Goal: Task Accomplishment & Management: Use online tool/utility

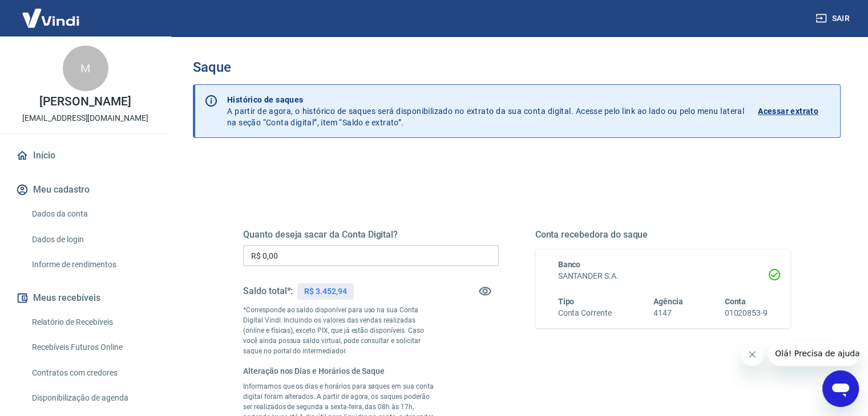
click at [442, 252] on input "R$ 0,00" at bounding box center [371, 255] width 256 height 21
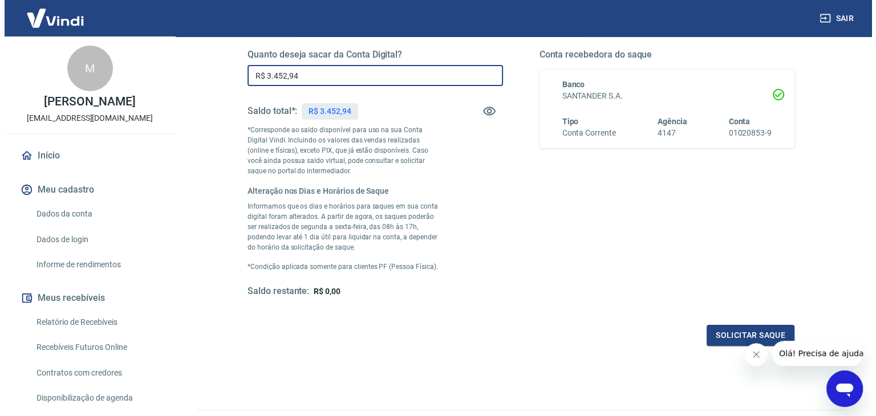
scroll to position [243, 0]
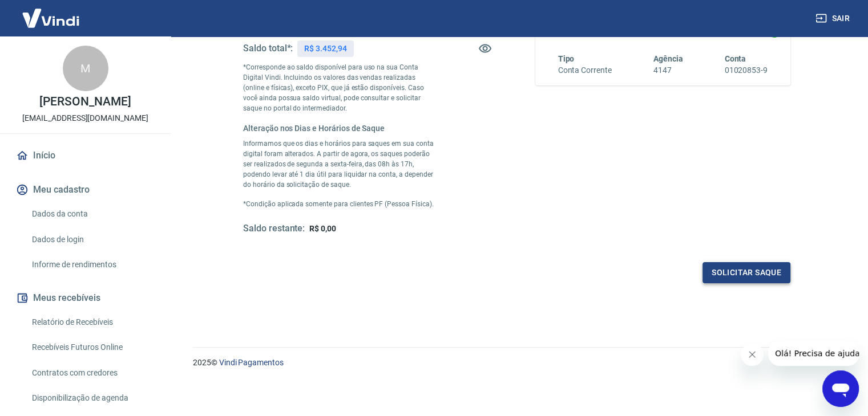
type input "R$ 3.452,94"
click at [764, 266] on button "Solicitar saque" at bounding box center [746, 272] width 88 height 21
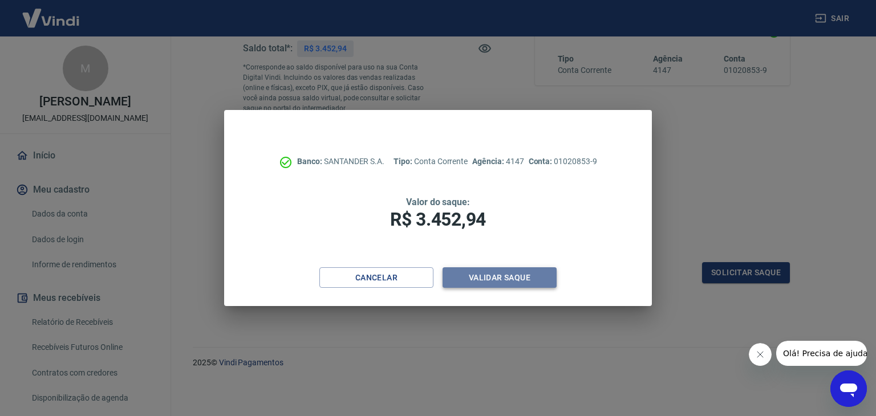
click at [513, 277] on button "Validar saque" at bounding box center [500, 278] width 114 height 21
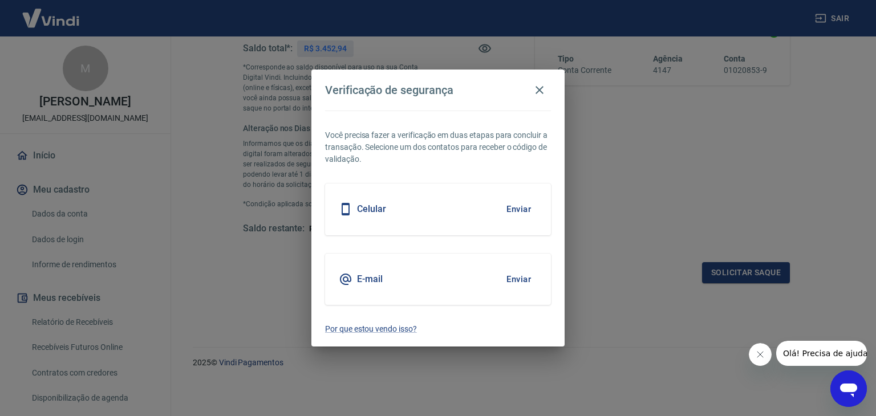
click at [517, 209] on button "Enviar" at bounding box center [518, 209] width 37 height 24
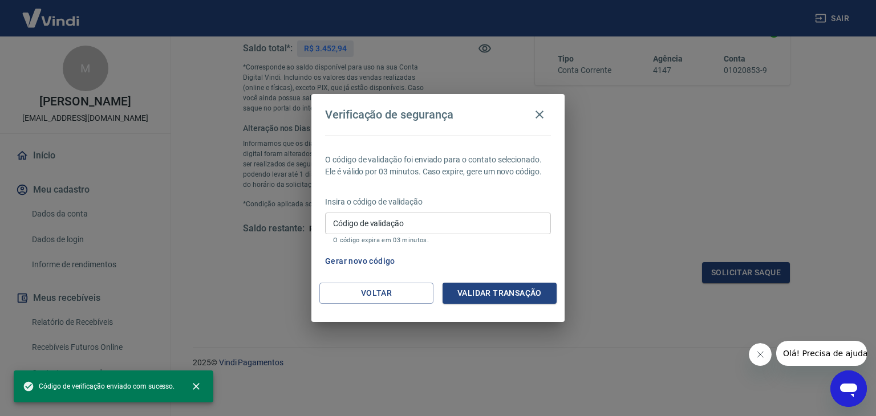
click at [486, 237] on p "O código expira em 03 minutos." at bounding box center [438, 240] width 210 height 7
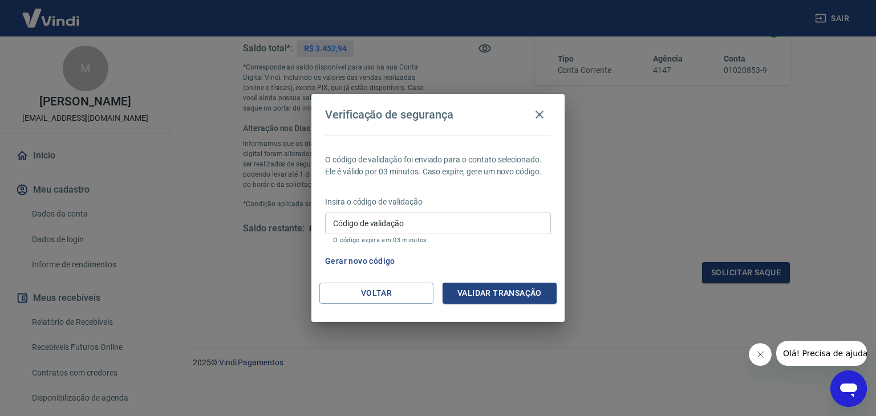
click at [419, 217] on input "Código de validação" at bounding box center [438, 223] width 226 height 21
type input "869400"
click at [498, 293] on button "Validar transação" at bounding box center [500, 293] width 114 height 21
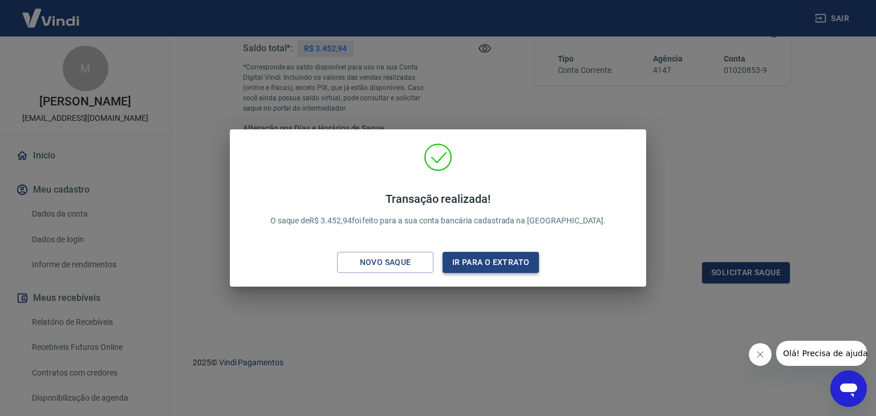
click at [492, 265] on button "Ir para o extrato" at bounding box center [491, 262] width 96 height 21
